Goal: Navigation & Orientation: Find specific page/section

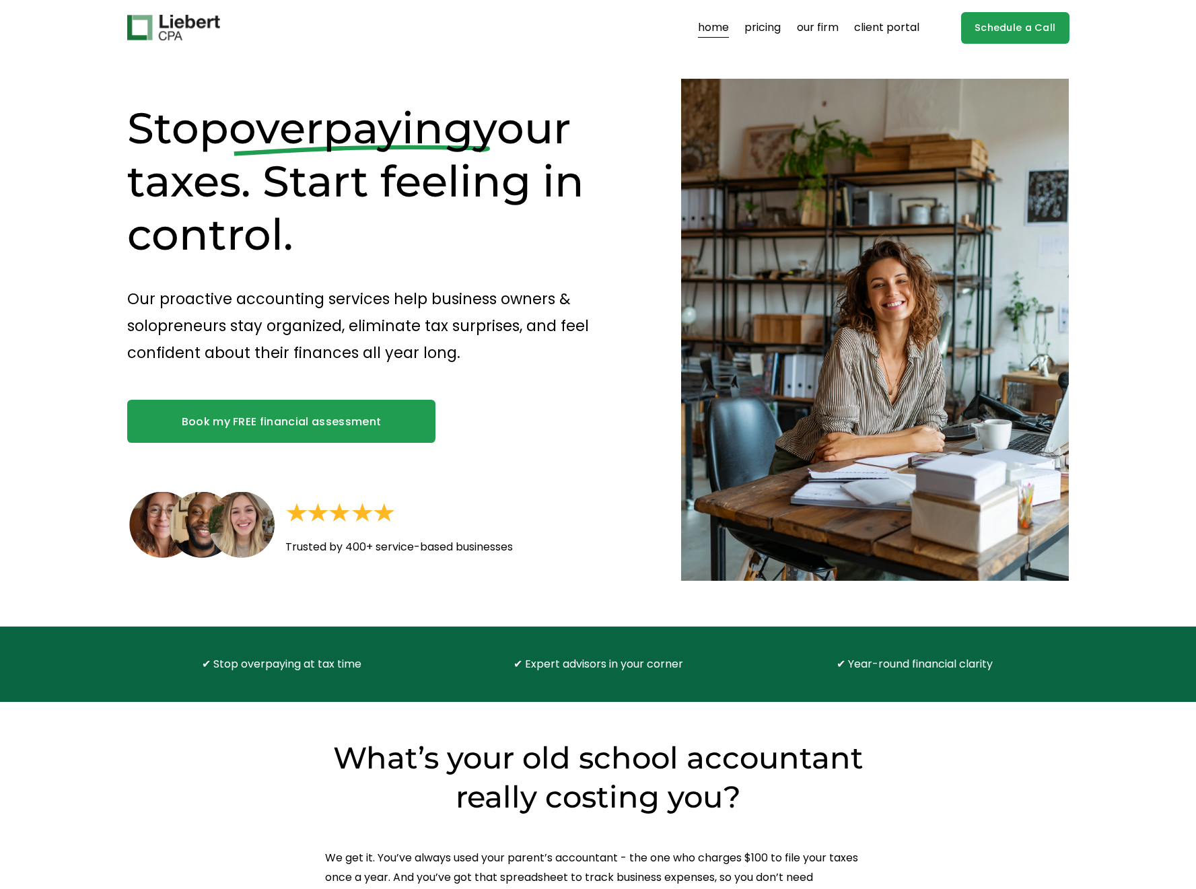
click at [274, 155] on h1 "Stop overpaying your taxes. Start feeling in control." at bounding box center [380, 182] width 507 height 160
click at [264, 137] on span "overpaying" at bounding box center [351, 128] width 244 height 52
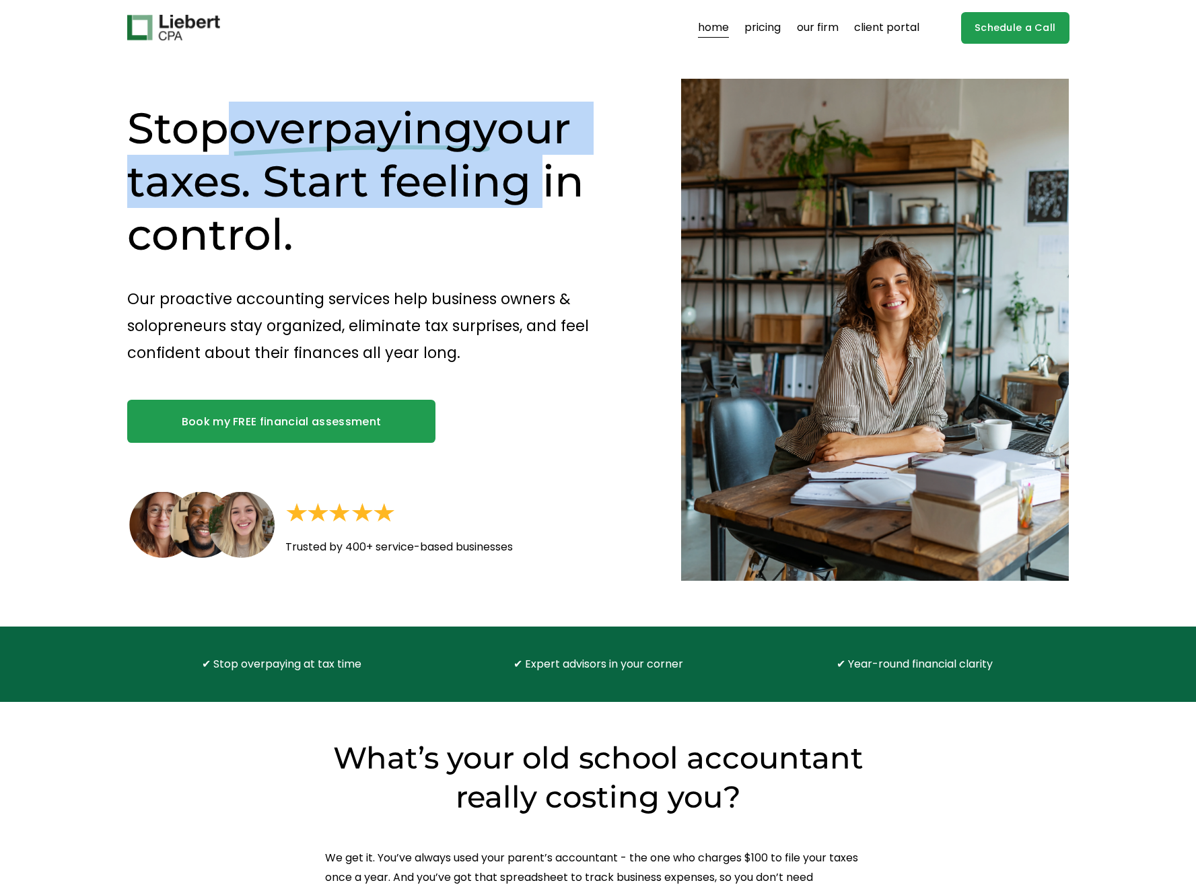
drag, startPoint x: 264, startPoint y: 137, endPoint x: 402, endPoint y: 172, distance: 142.2
click at [402, 172] on h1 "Stop overpaying your taxes. Start feeling in control." at bounding box center [380, 182] width 507 height 160
click at [872, 30] on link "client portal" at bounding box center [886, 28] width 65 height 22
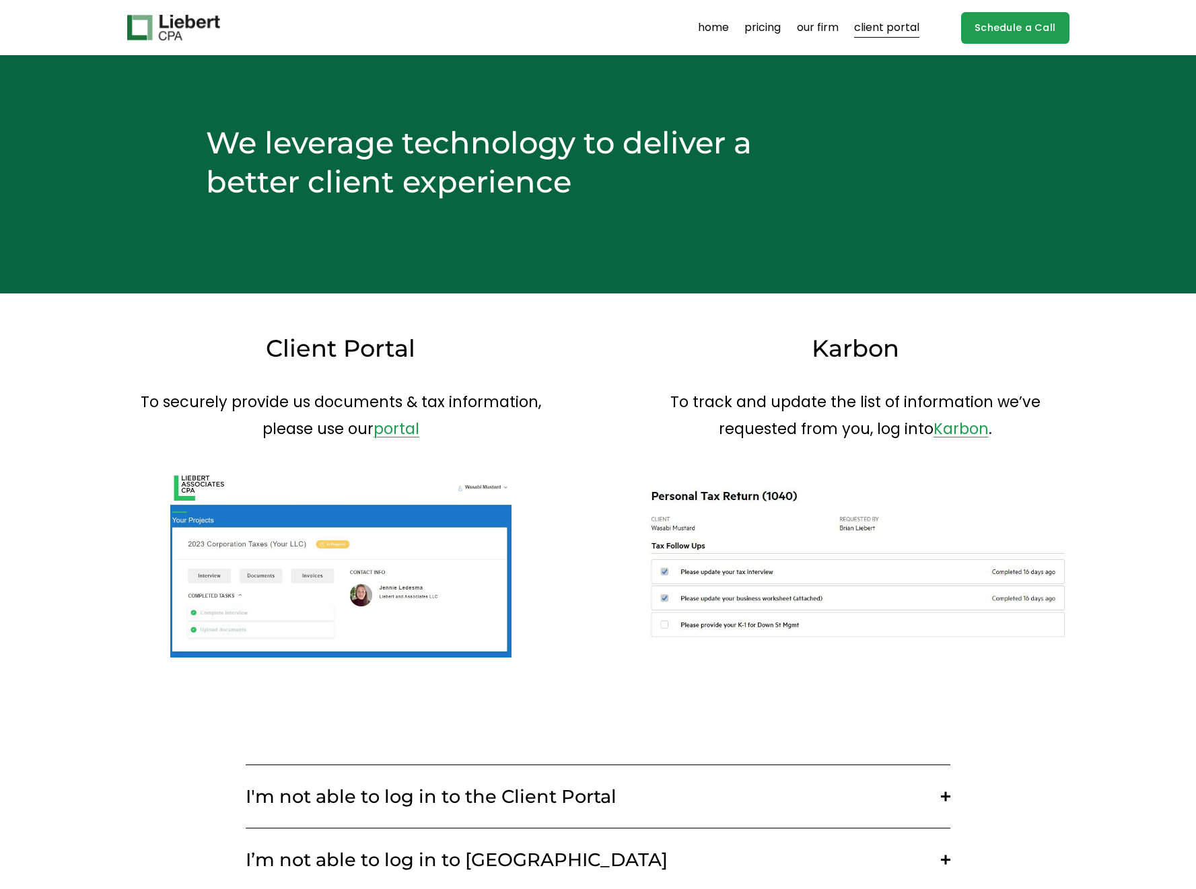
click at [396, 431] on link "portal" at bounding box center [397, 429] width 46 height 22
